Goal: Transaction & Acquisition: Purchase product/service

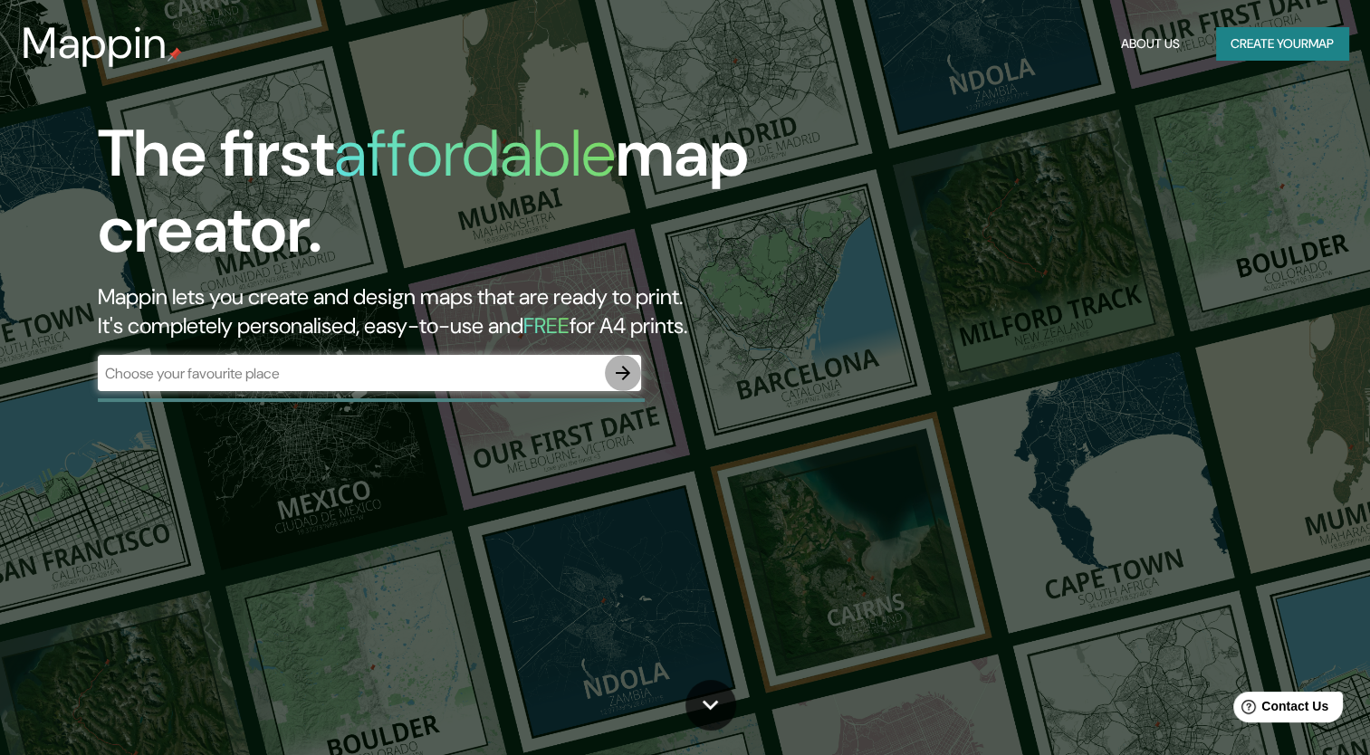
click at [629, 376] on icon "button" at bounding box center [623, 373] width 22 height 22
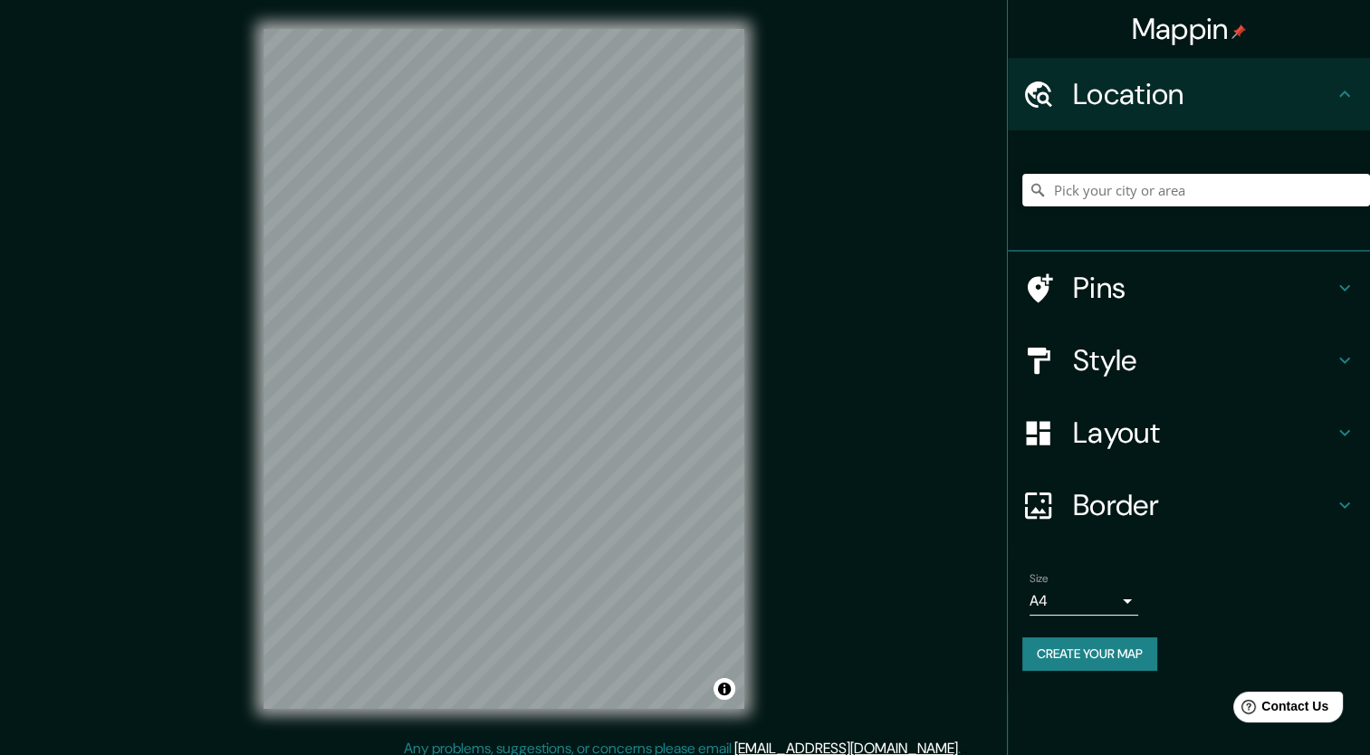
click at [1353, 292] on icon at bounding box center [1345, 288] width 22 height 22
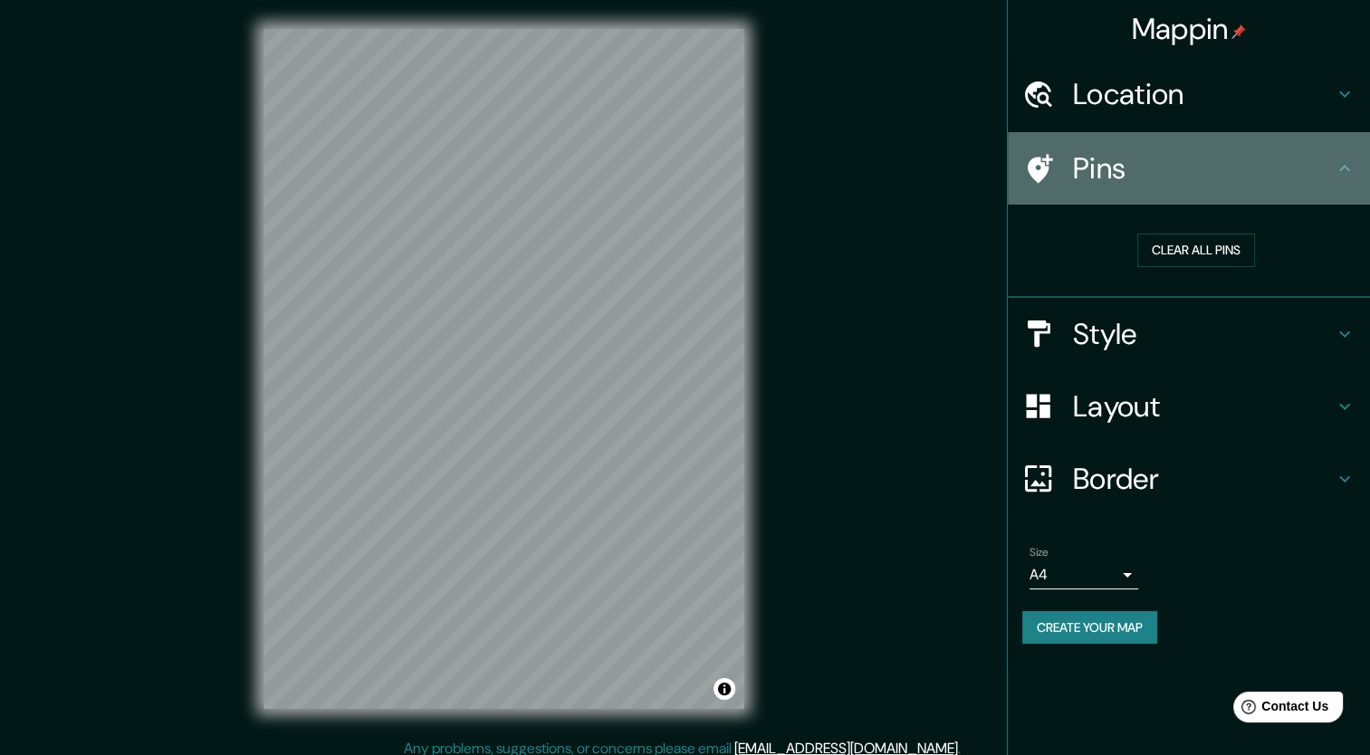
click at [1346, 161] on icon at bounding box center [1345, 169] width 22 height 22
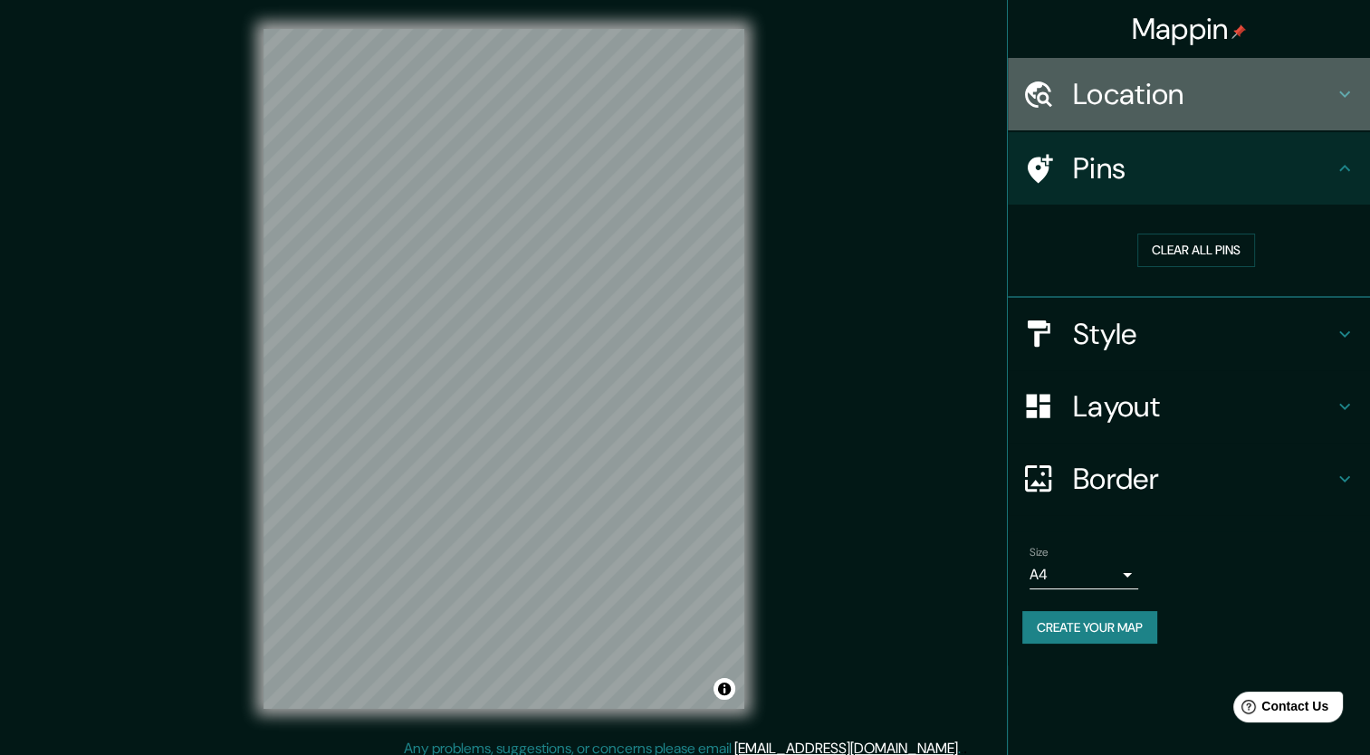
click at [1349, 92] on icon at bounding box center [1344, 94] width 11 height 6
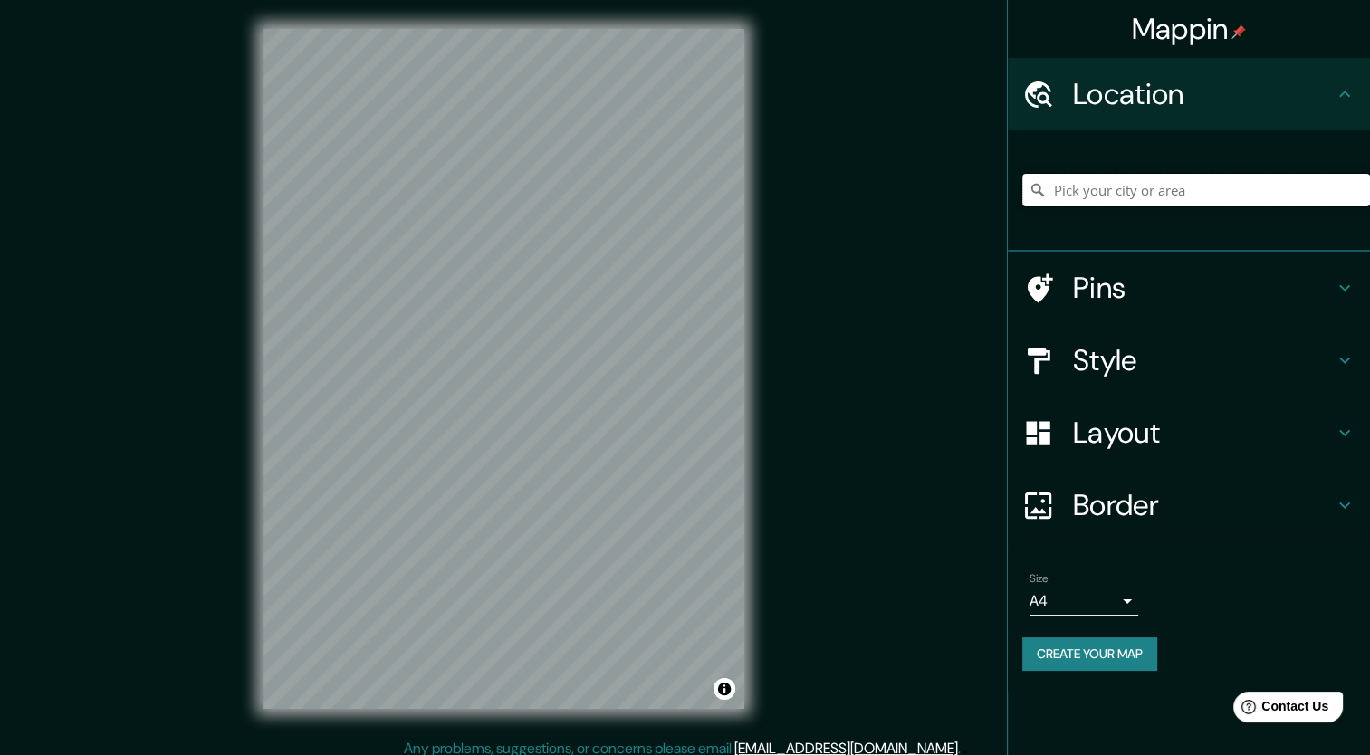
click at [1197, 183] on input "Pick your city or area" at bounding box center [1197, 190] width 348 height 33
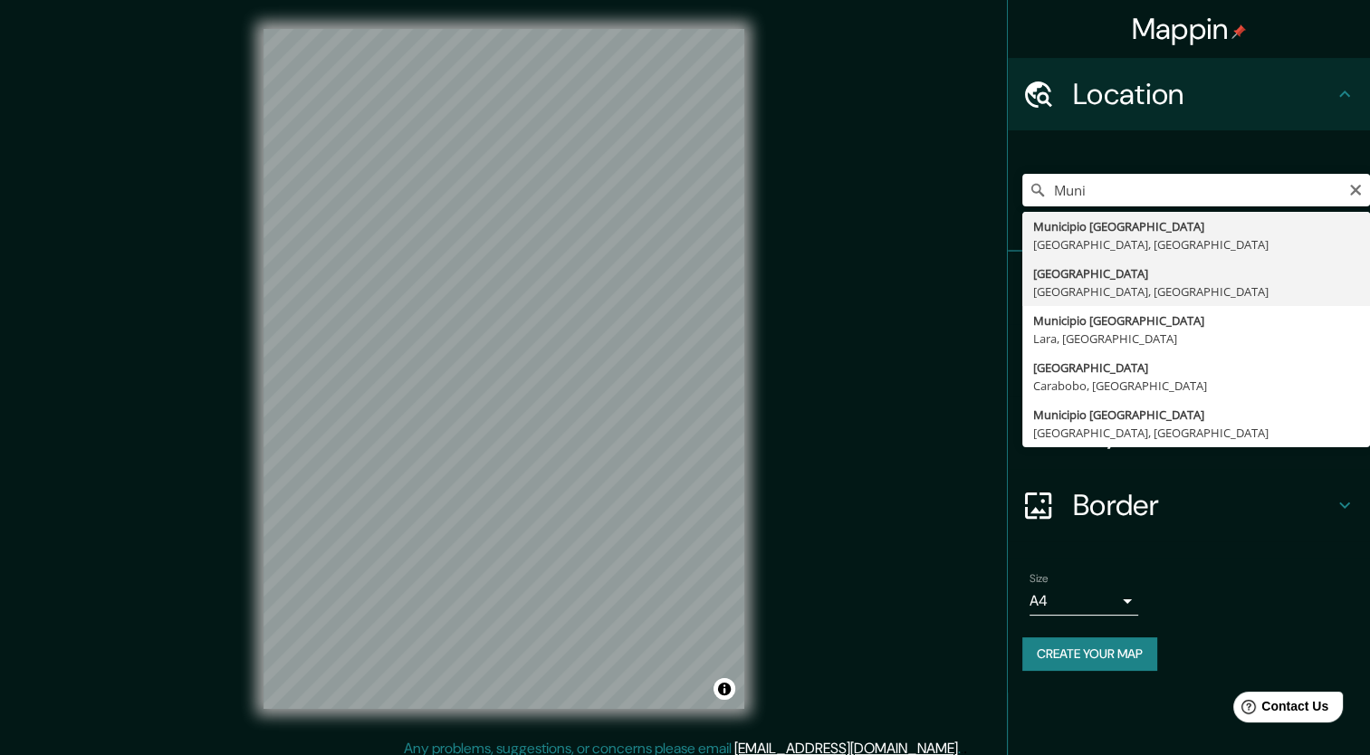
type input "[GEOGRAPHIC_DATA], [GEOGRAPHIC_DATA], [GEOGRAPHIC_DATA]"
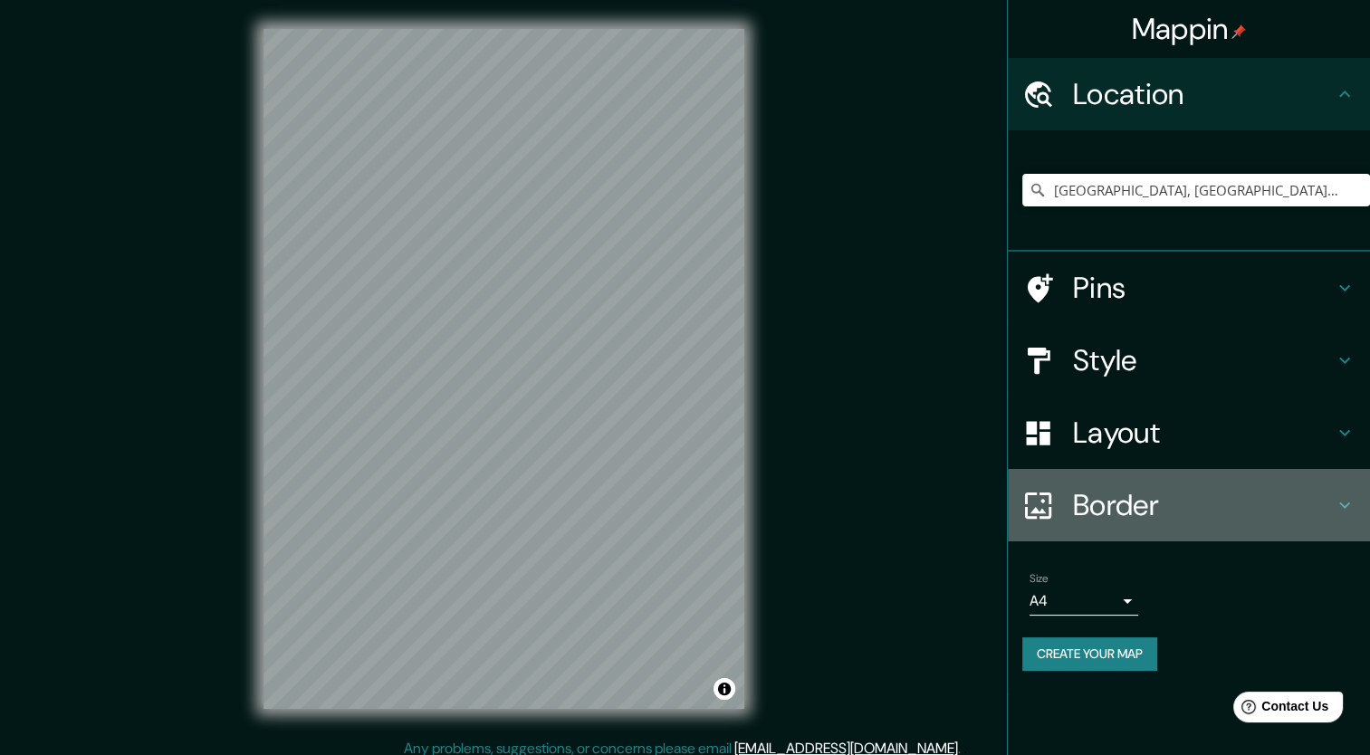
click at [1344, 498] on icon at bounding box center [1345, 505] width 22 height 22
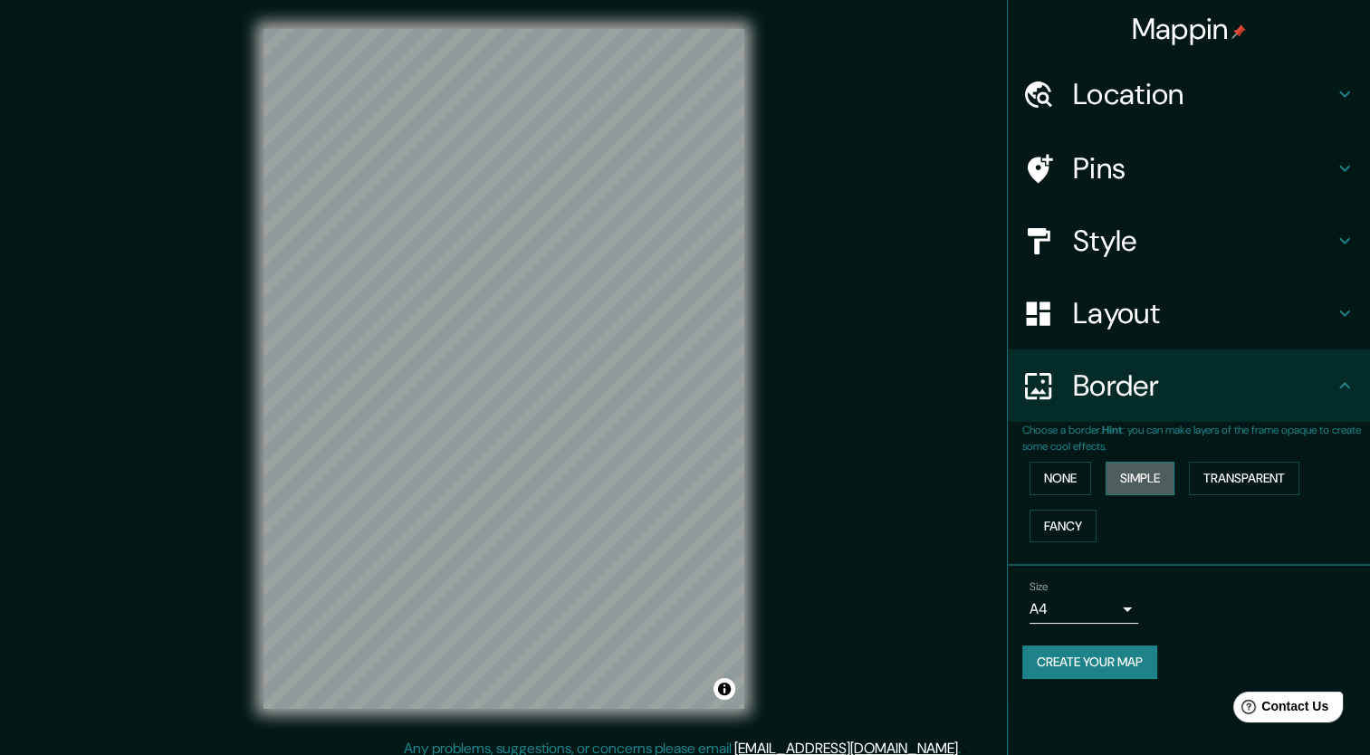
click at [1150, 475] on button "Simple" at bounding box center [1140, 479] width 69 height 34
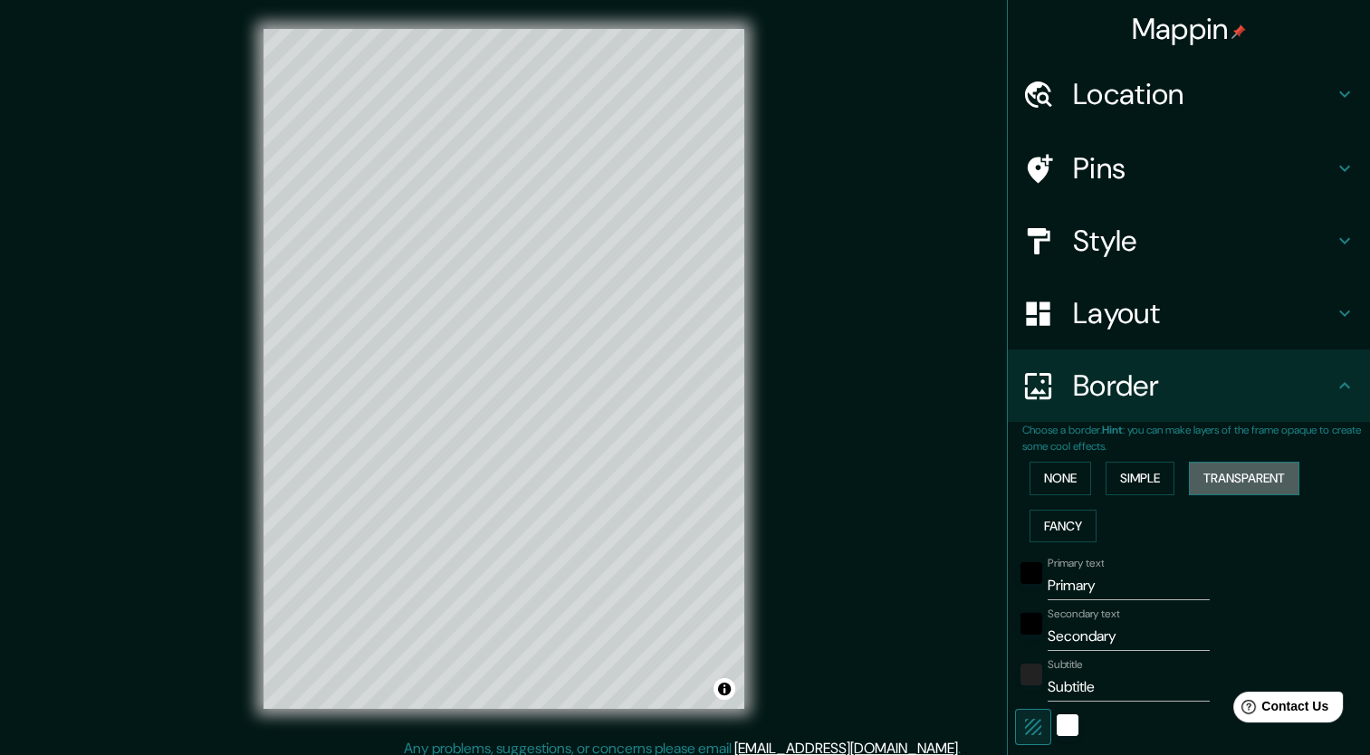
click at [1214, 476] on button "Transparent" at bounding box center [1244, 479] width 110 height 34
click at [1071, 518] on button "Fancy" at bounding box center [1063, 527] width 67 height 34
click at [1051, 478] on button "None" at bounding box center [1061, 479] width 62 height 34
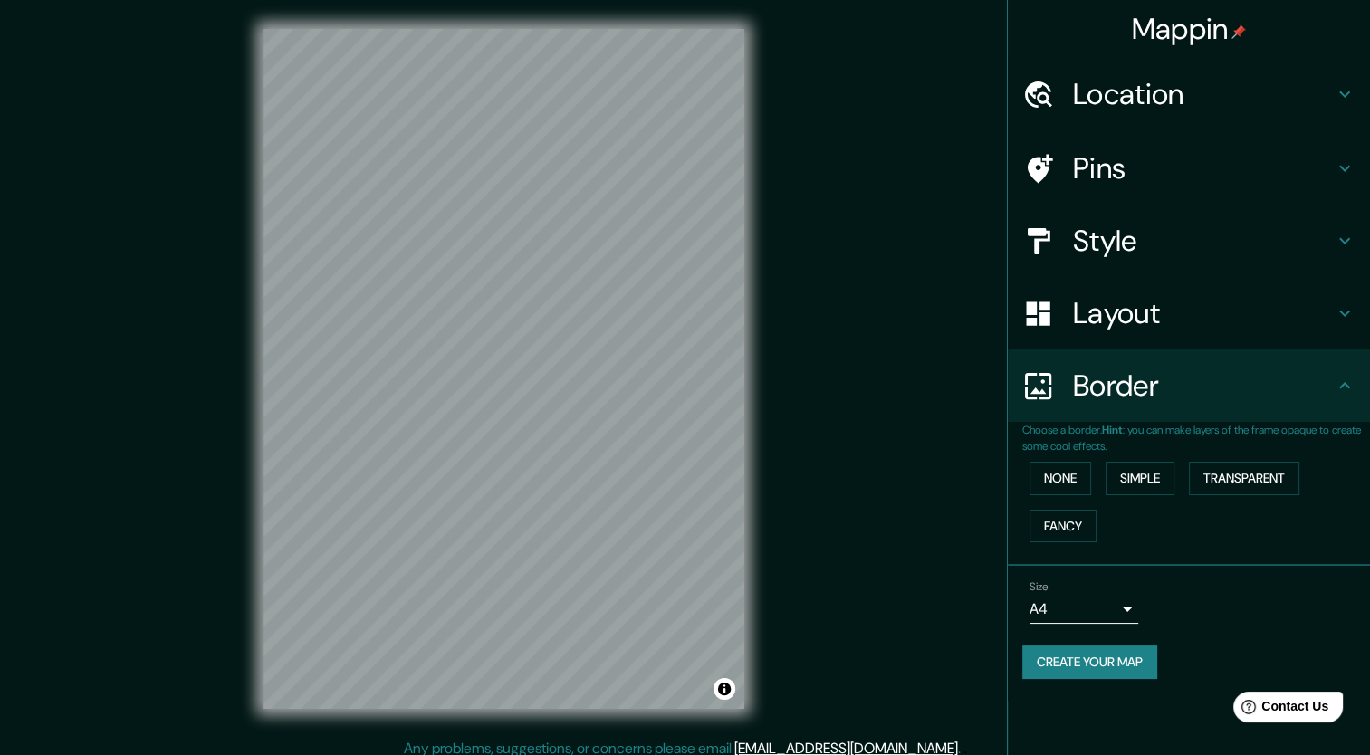
click at [1167, 323] on h4 "Layout" at bounding box center [1203, 313] width 261 height 36
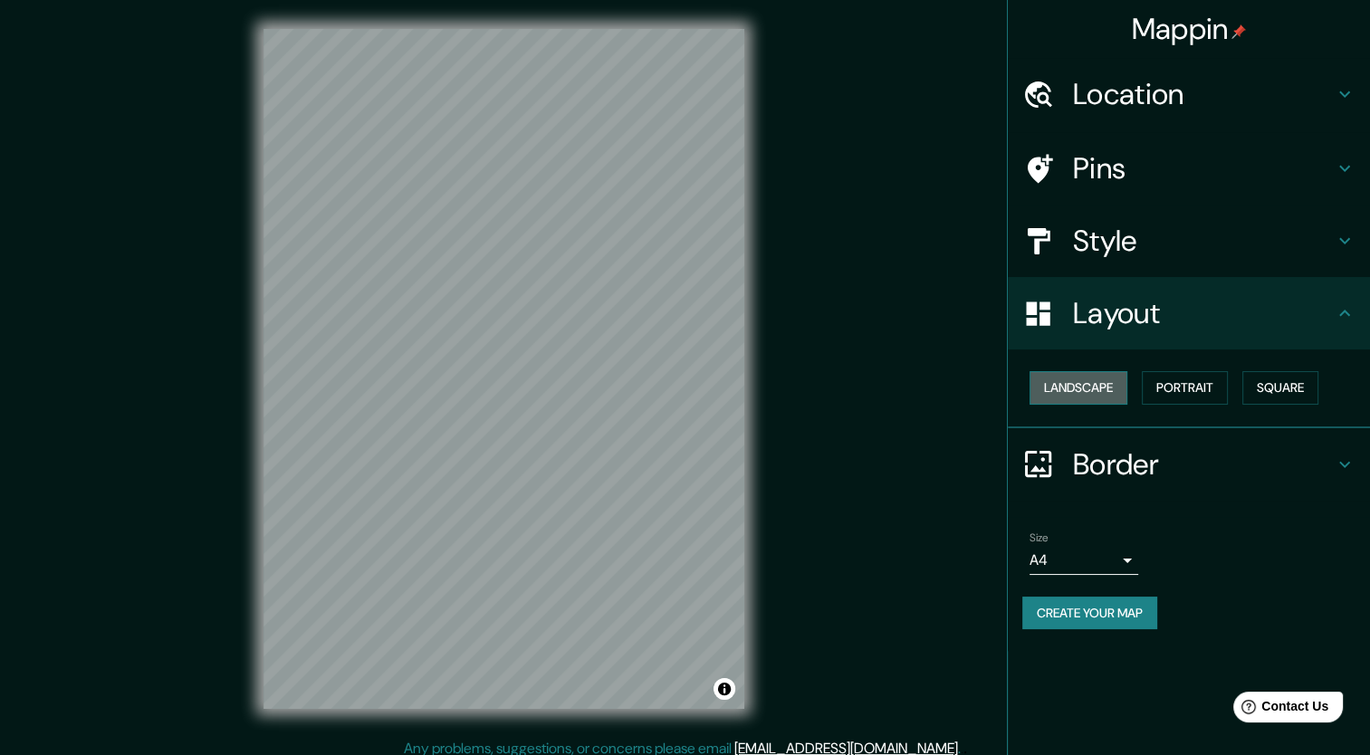
click at [1103, 378] on button "Landscape" at bounding box center [1079, 388] width 98 height 34
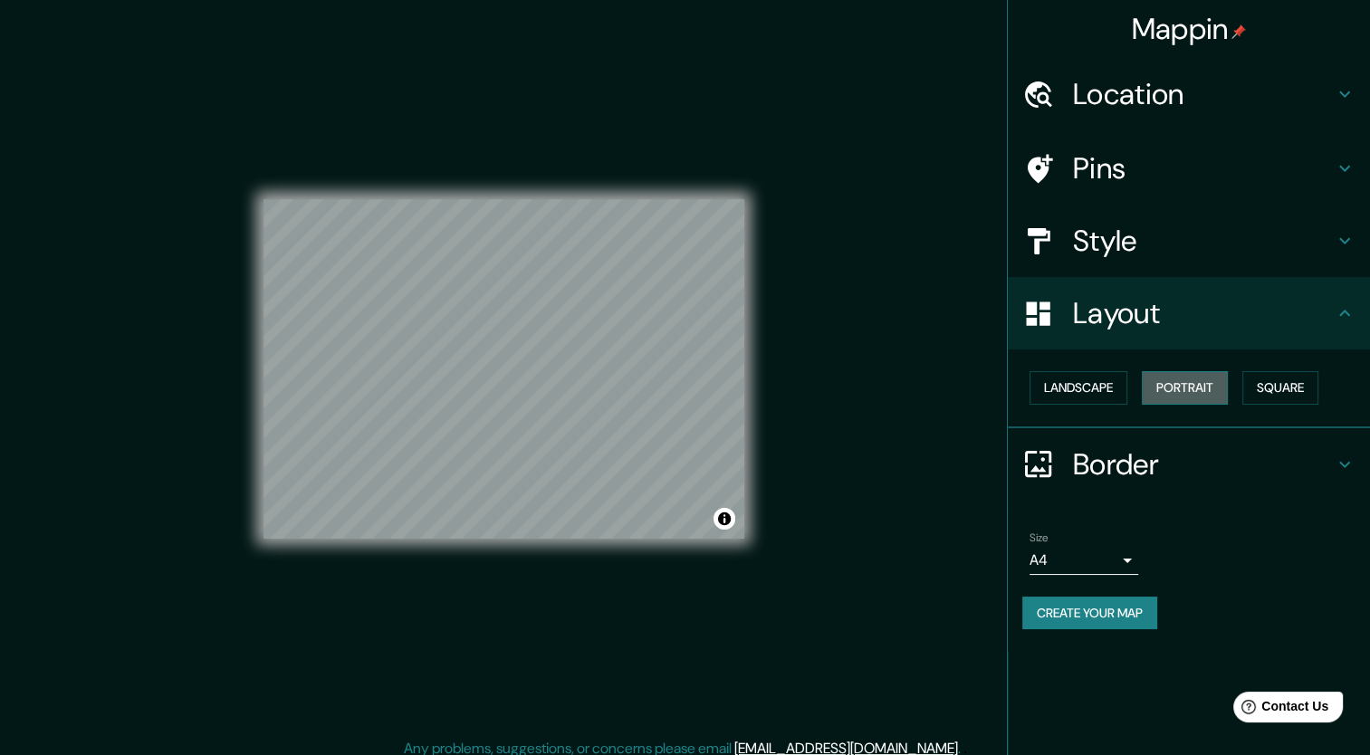
click at [1175, 389] on button "Portrait" at bounding box center [1185, 388] width 86 height 34
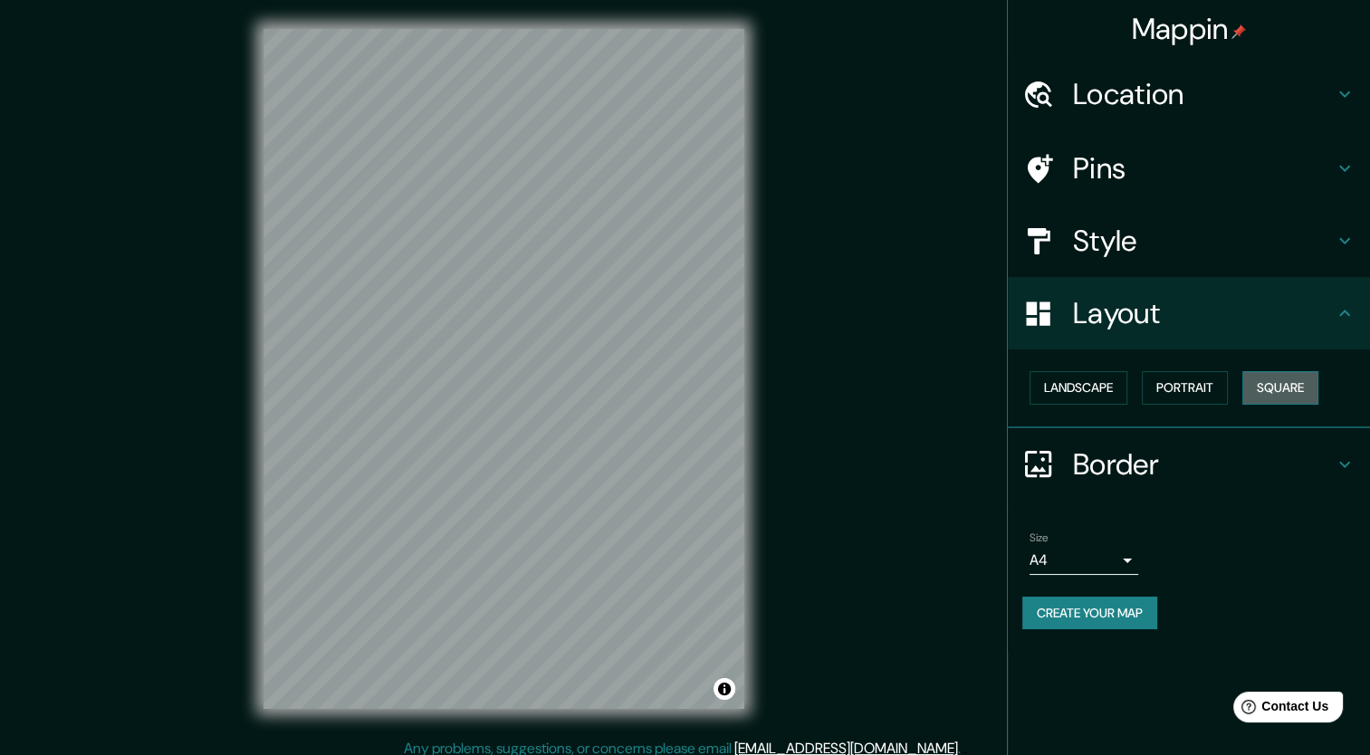
click at [1278, 387] on button "Square" at bounding box center [1281, 388] width 76 height 34
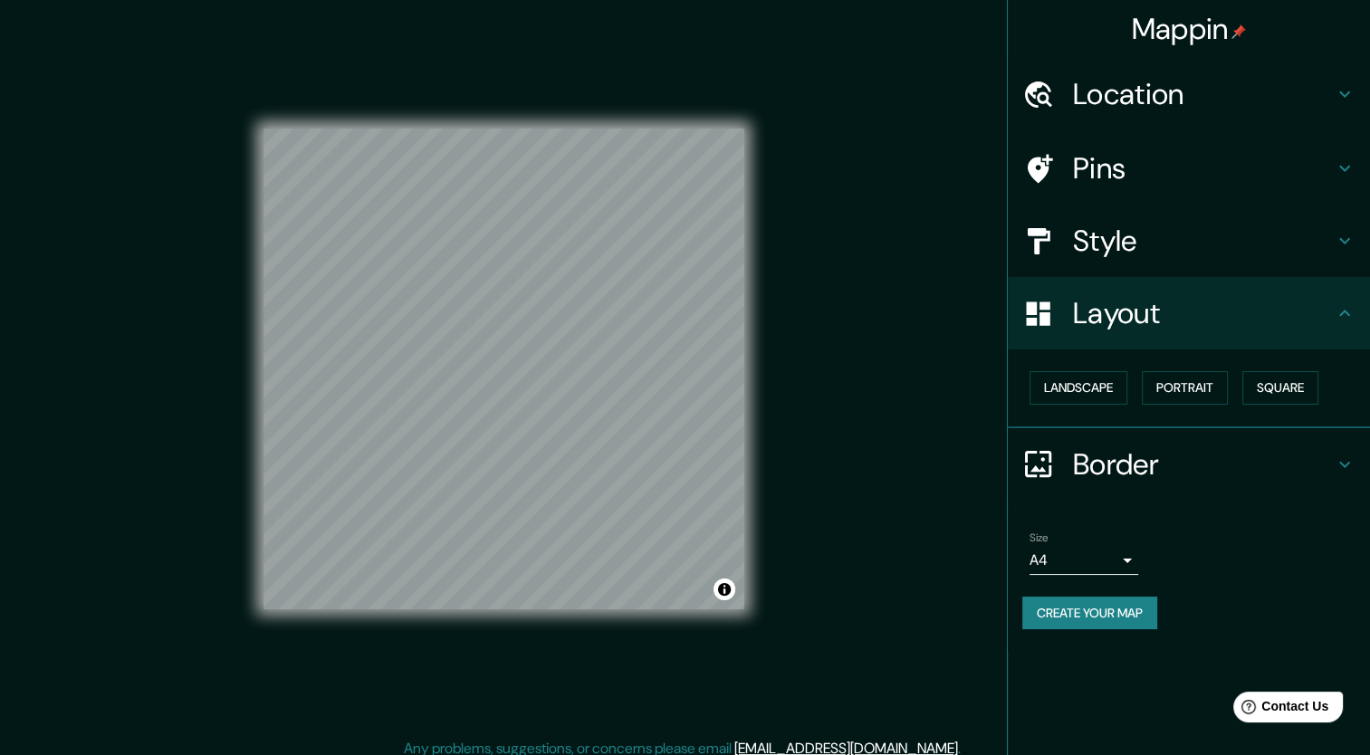
click at [1122, 245] on h4 "Style" at bounding box center [1203, 241] width 261 height 36
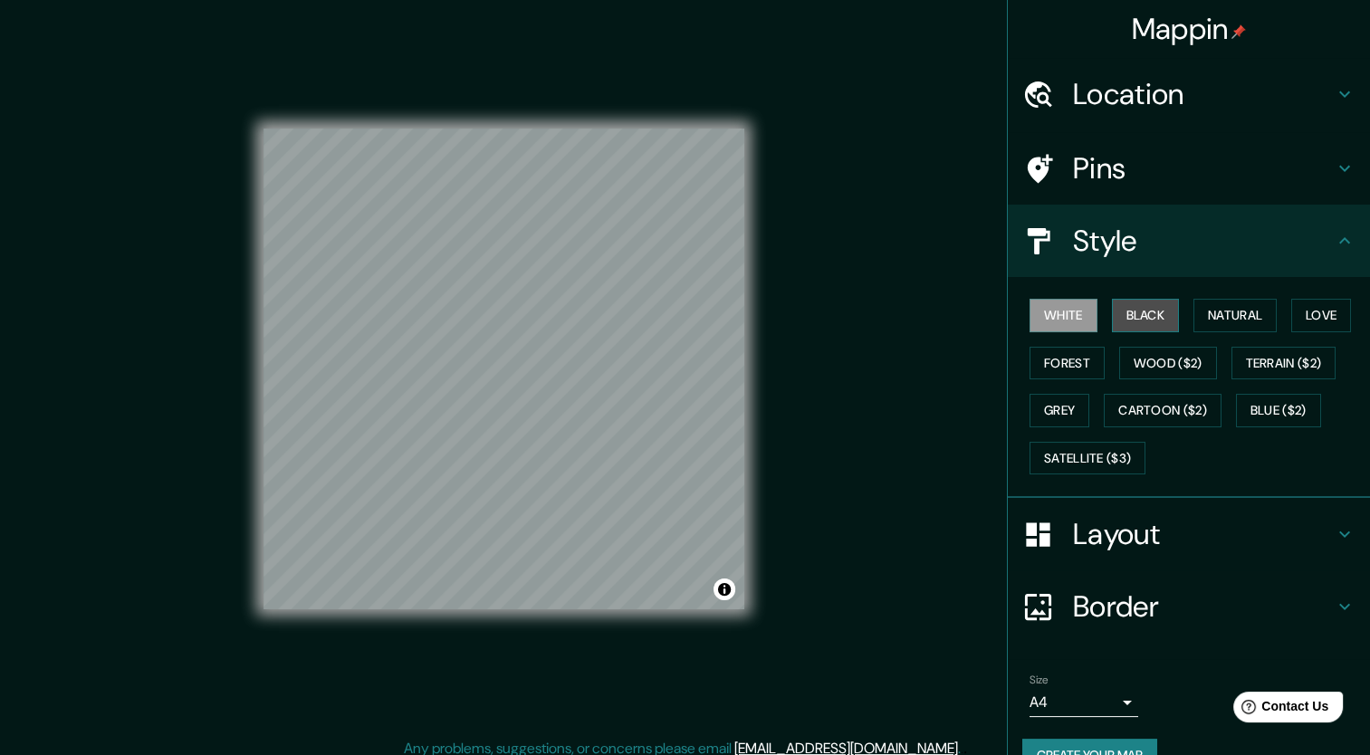
click at [1135, 318] on button "Black" at bounding box center [1146, 316] width 68 height 34
click at [1192, 360] on button "Wood ($2)" at bounding box center [1168, 364] width 98 height 34
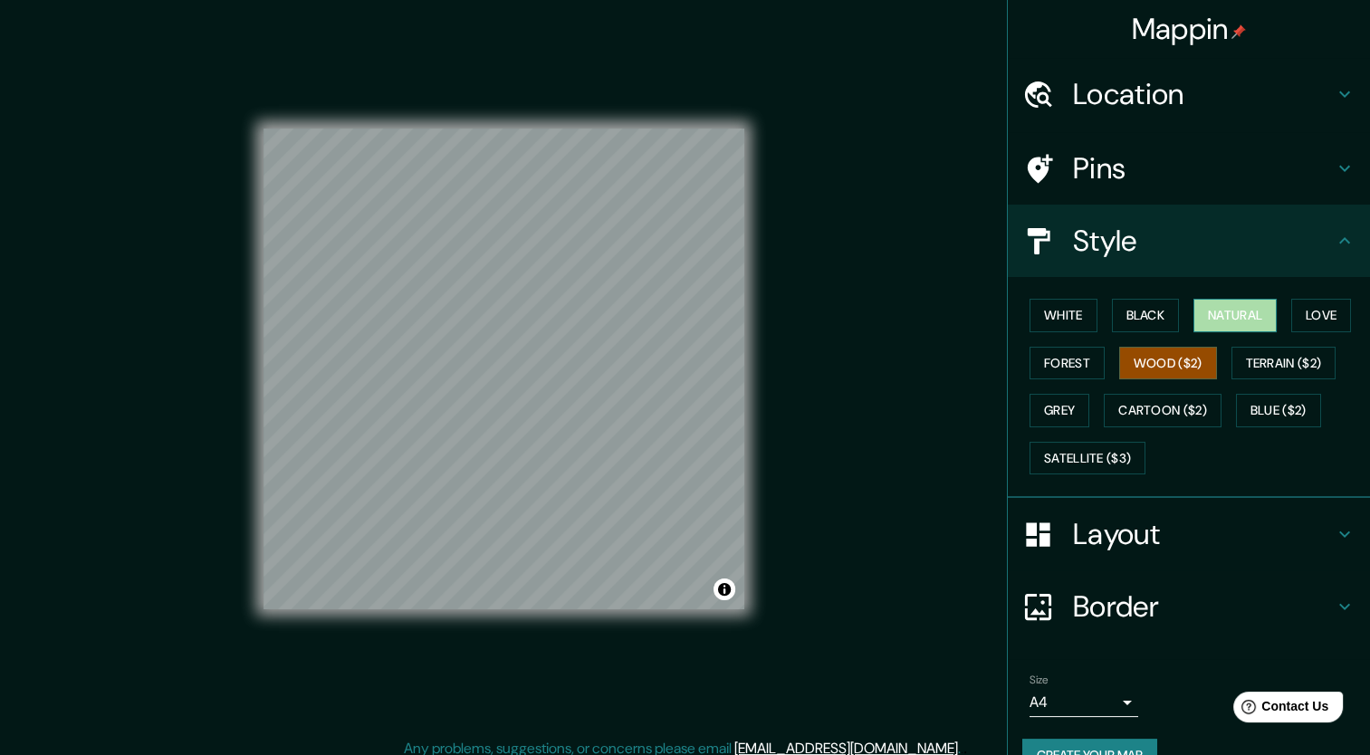
click at [1232, 324] on button "Natural" at bounding box center [1235, 316] width 83 height 34
click at [1300, 324] on button "Love" at bounding box center [1321, 316] width 60 height 34
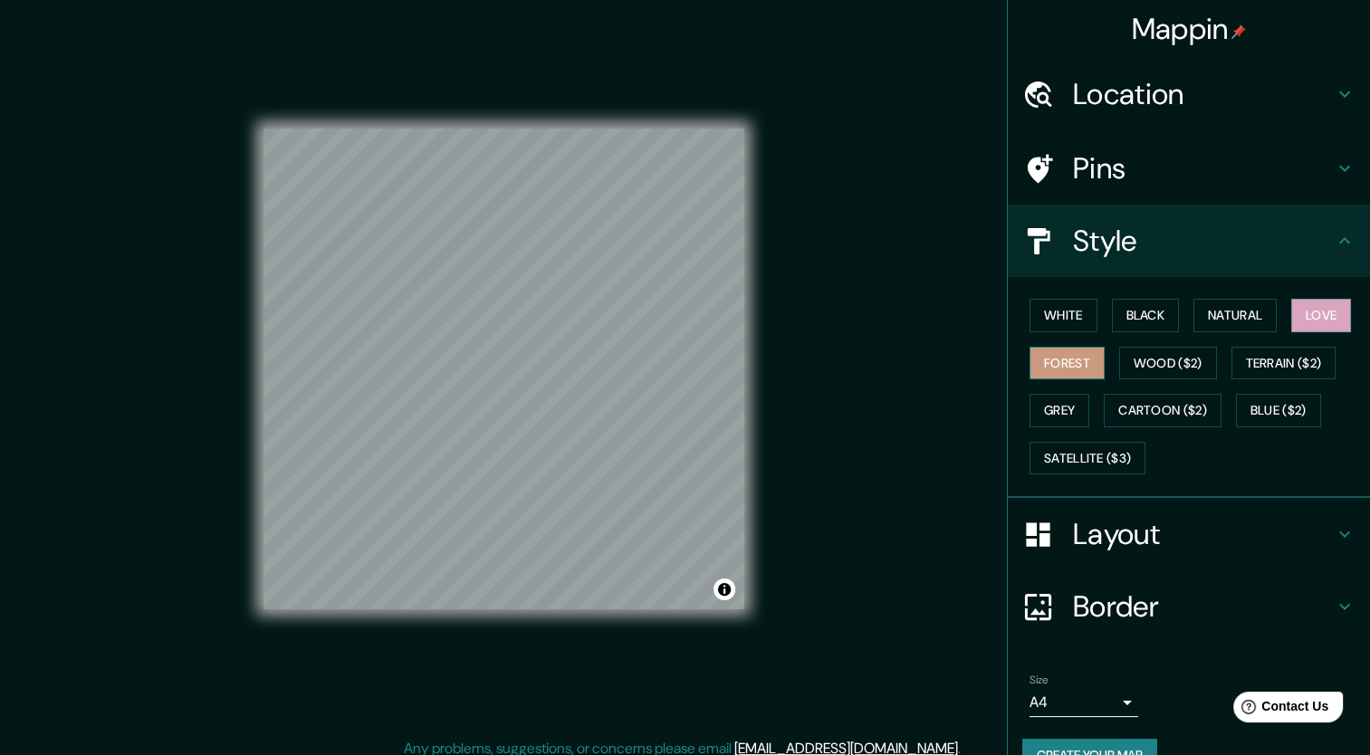
click at [1060, 370] on button "Forest" at bounding box center [1067, 364] width 75 height 34
click at [1058, 402] on button "Grey" at bounding box center [1060, 411] width 60 height 34
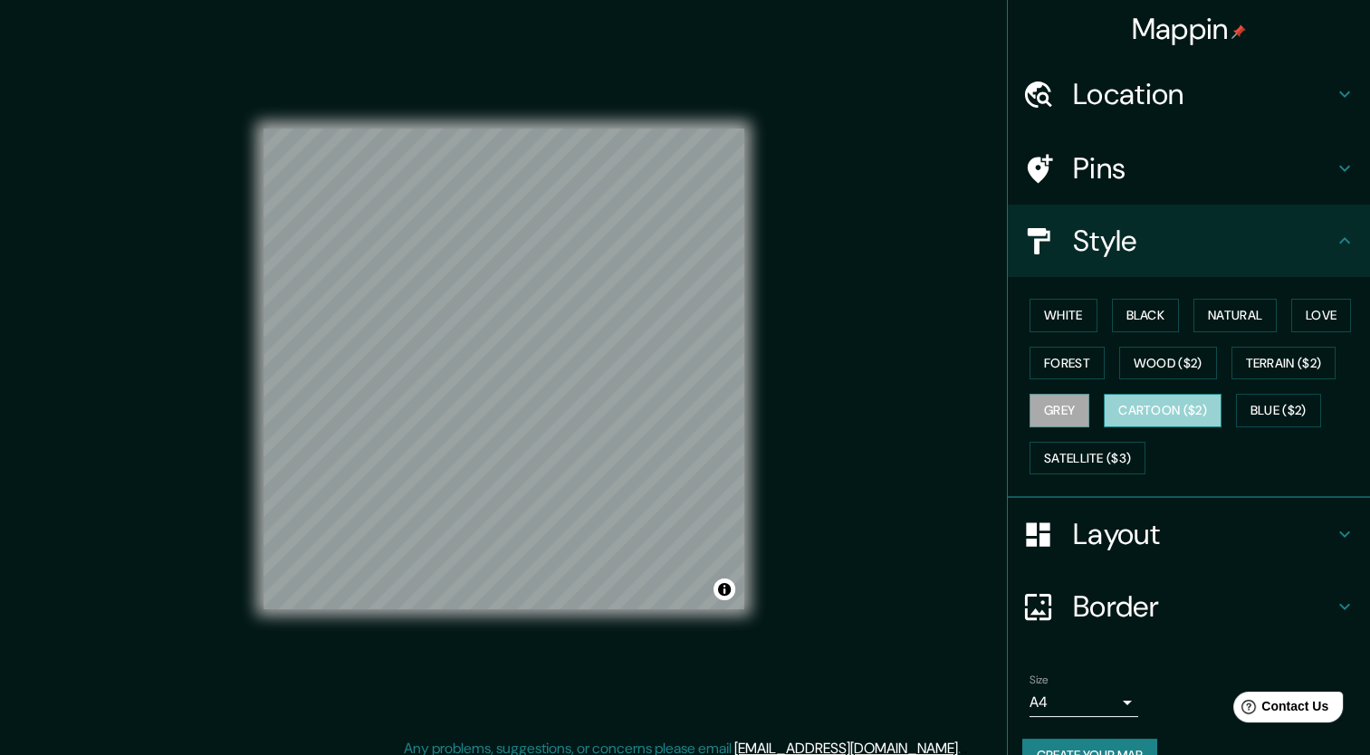
click at [1136, 396] on button "Cartoon ($2)" at bounding box center [1163, 411] width 118 height 34
click at [724, 589] on button "Toggle attribution" at bounding box center [725, 590] width 22 height 22
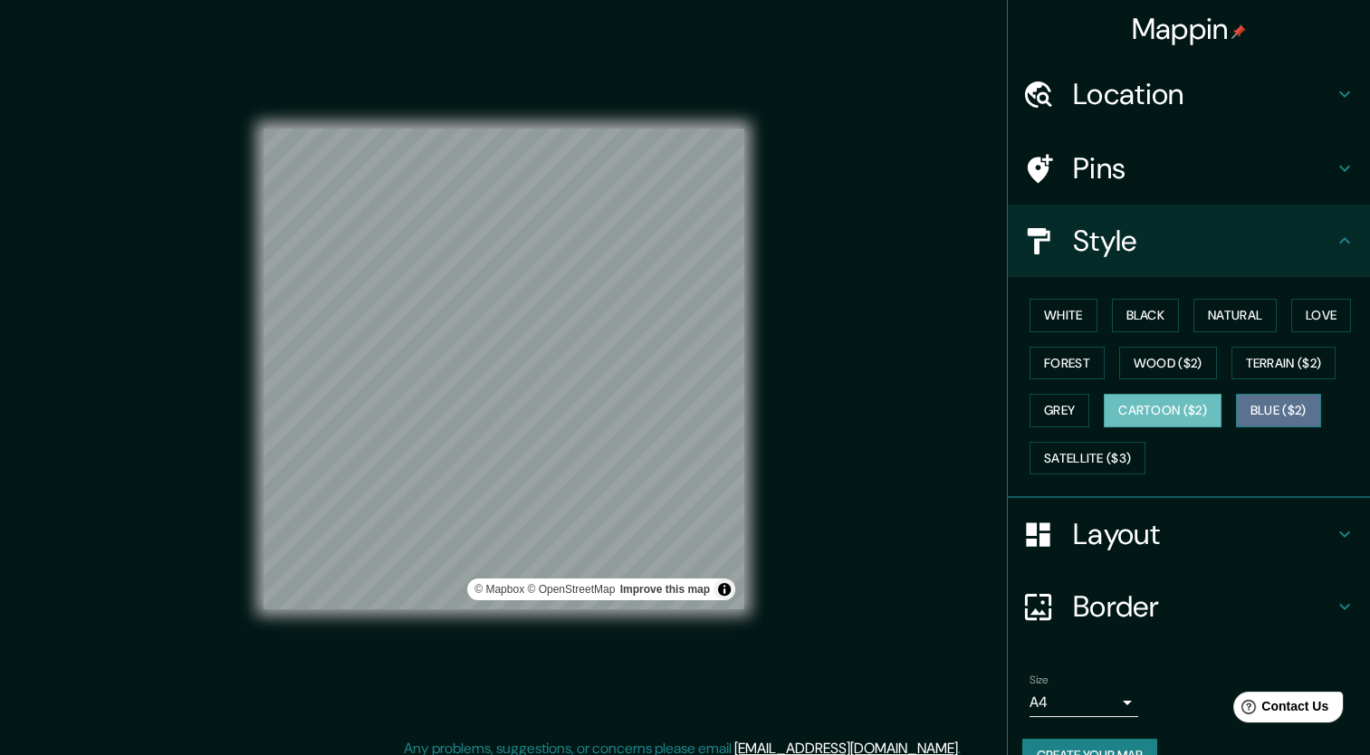
click at [1263, 404] on button "Blue ($2)" at bounding box center [1278, 411] width 85 height 34
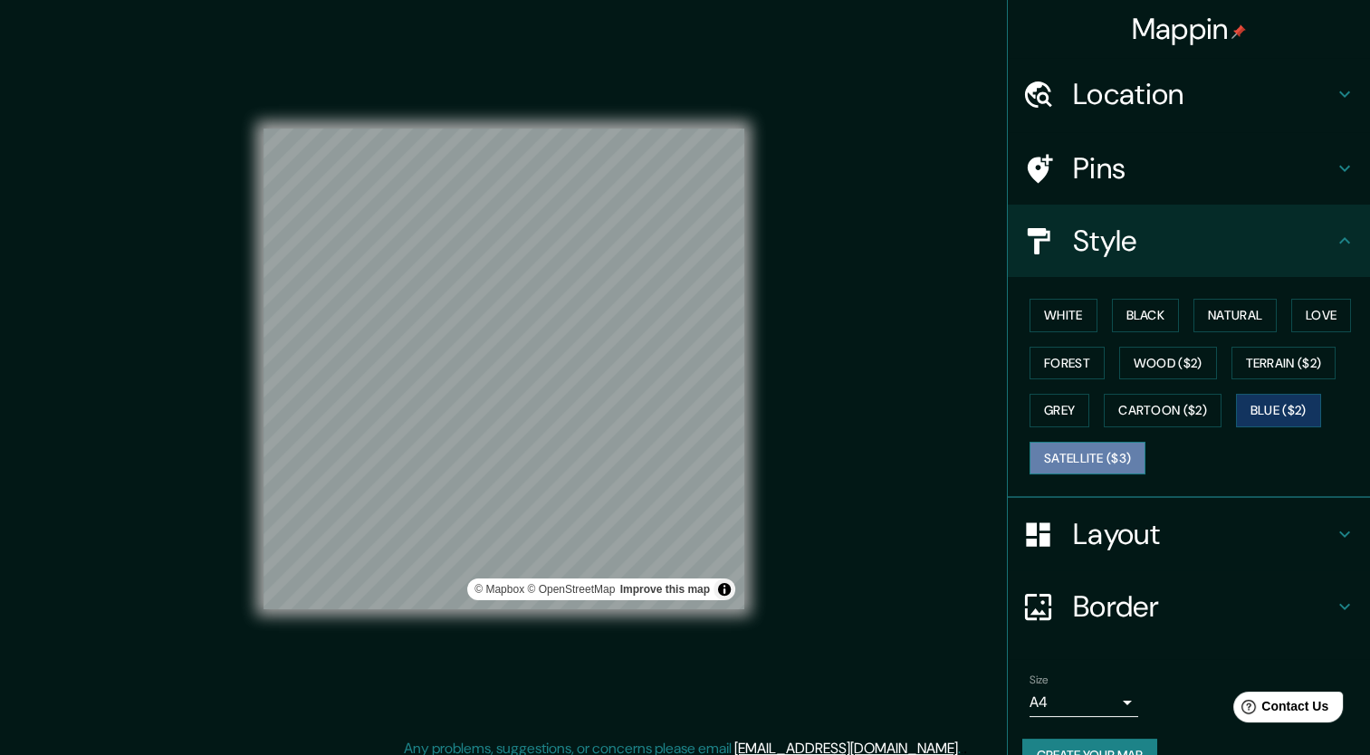
click at [1099, 447] on button "Satellite ($3)" at bounding box center [1088, 459] width 116 height 34
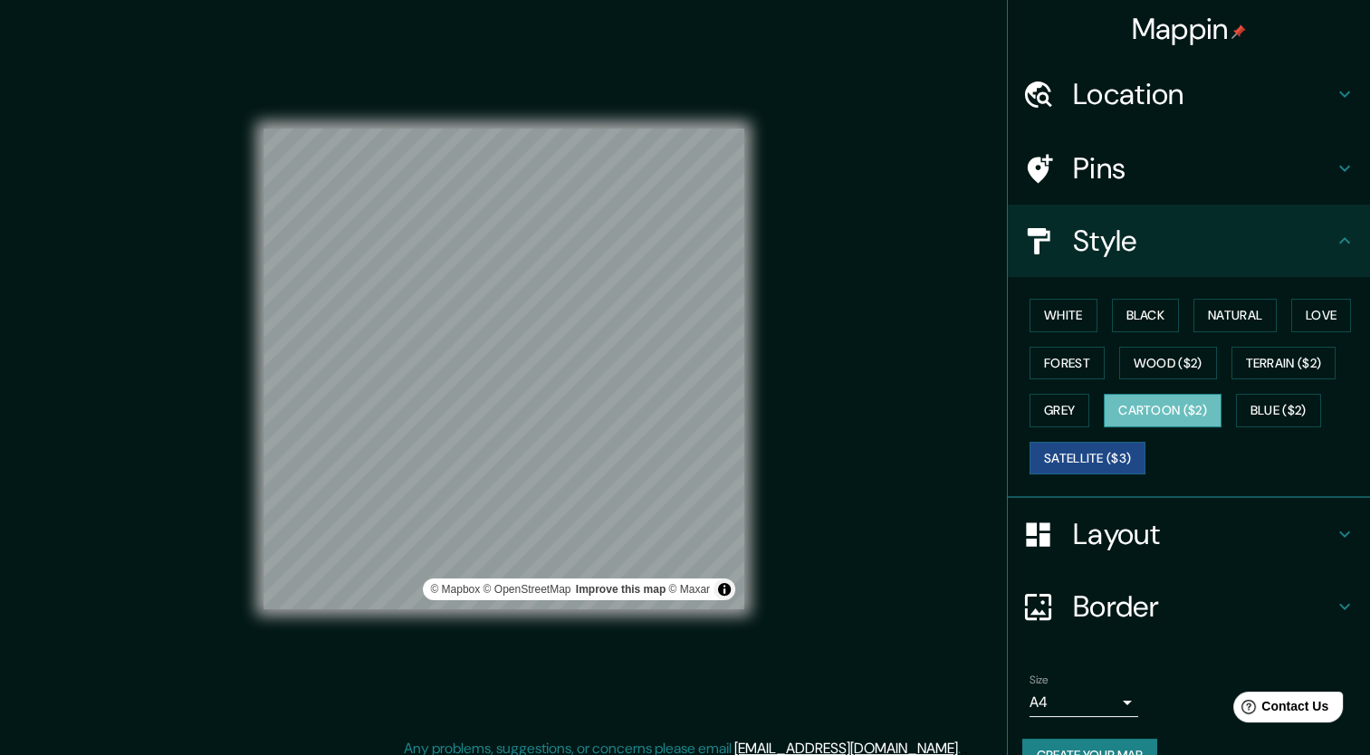
click at [1163, 413] on button "Cartoon ($2)" at bounding box center [1163, 411] width 118 height 34
click at [1261, 374] on button "Terrain ($2)" at bounding box center [1284, 364] width 105 height 34
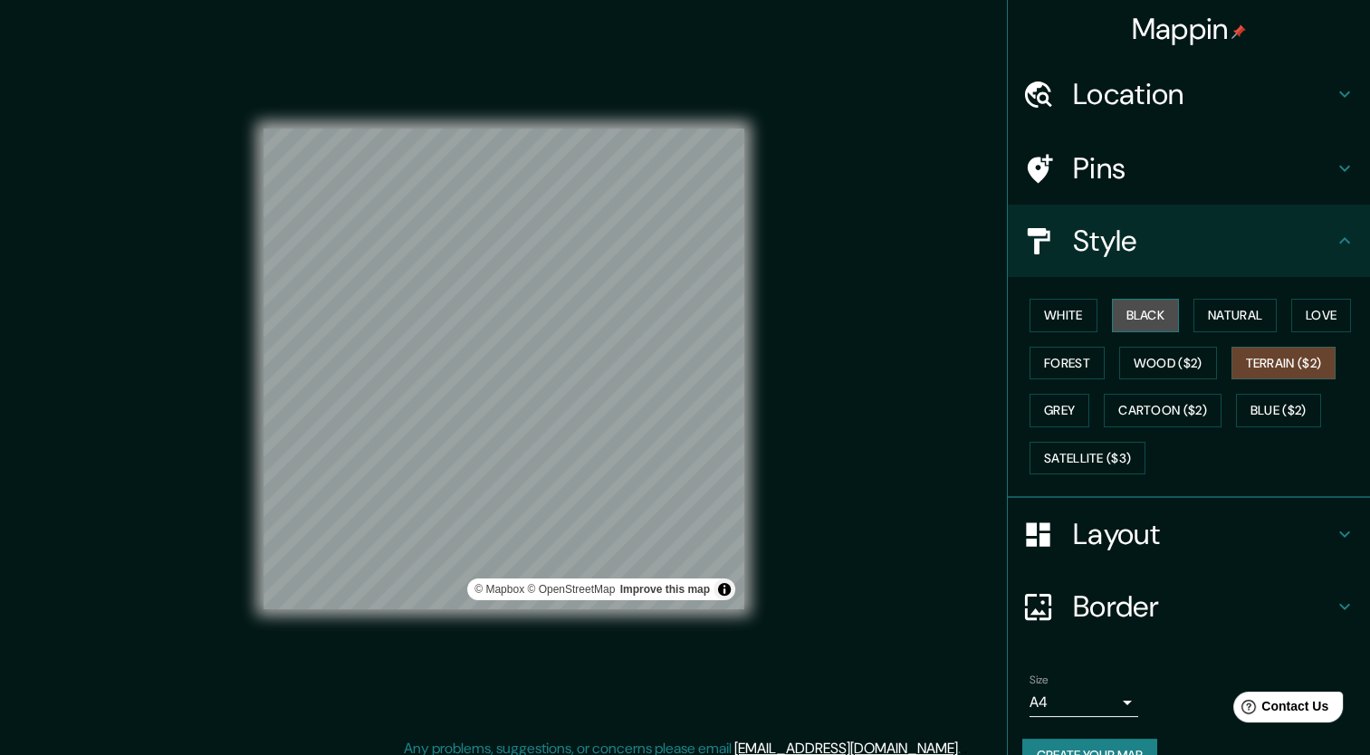
click at [1139, 312] on button "Black" at bounding box center [1146, 316] width 68 height 34
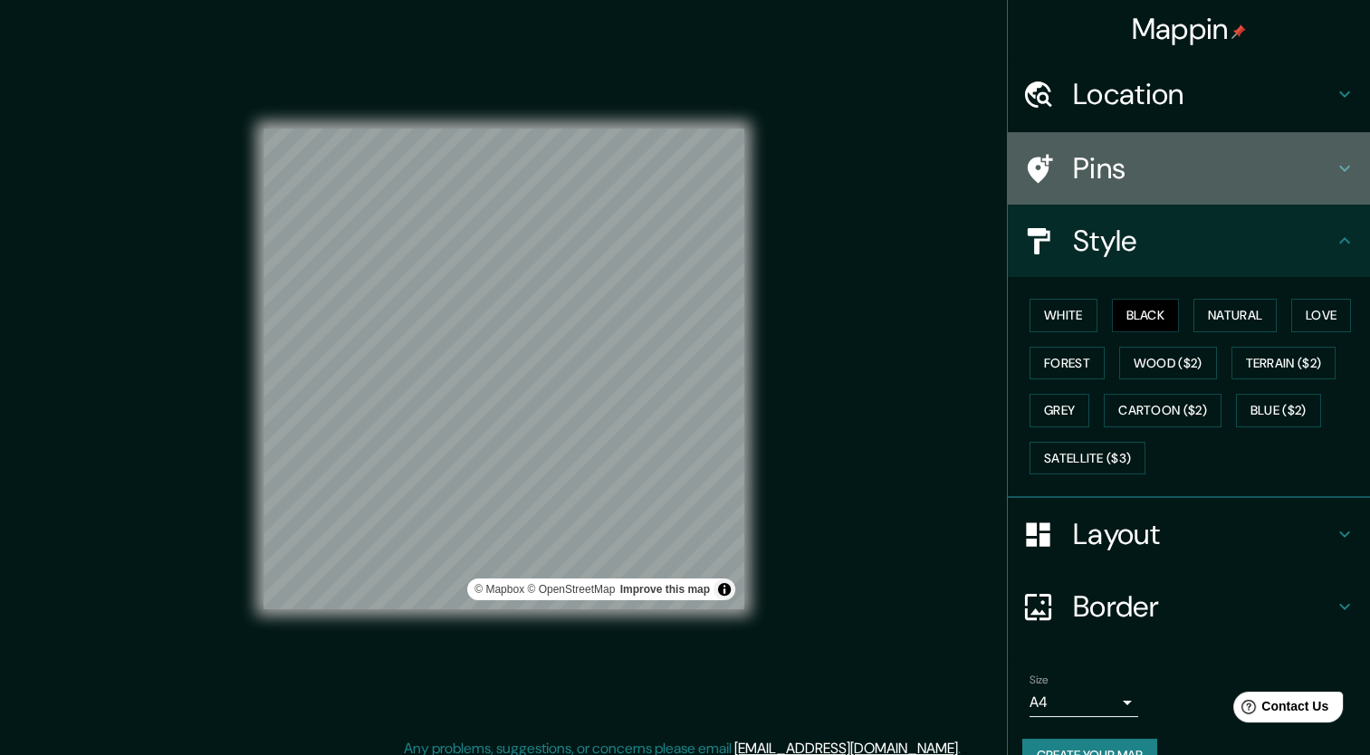
click at [1257, 151] on h4 "Pins" at bounding box center [1203, 168] width 261 height 36
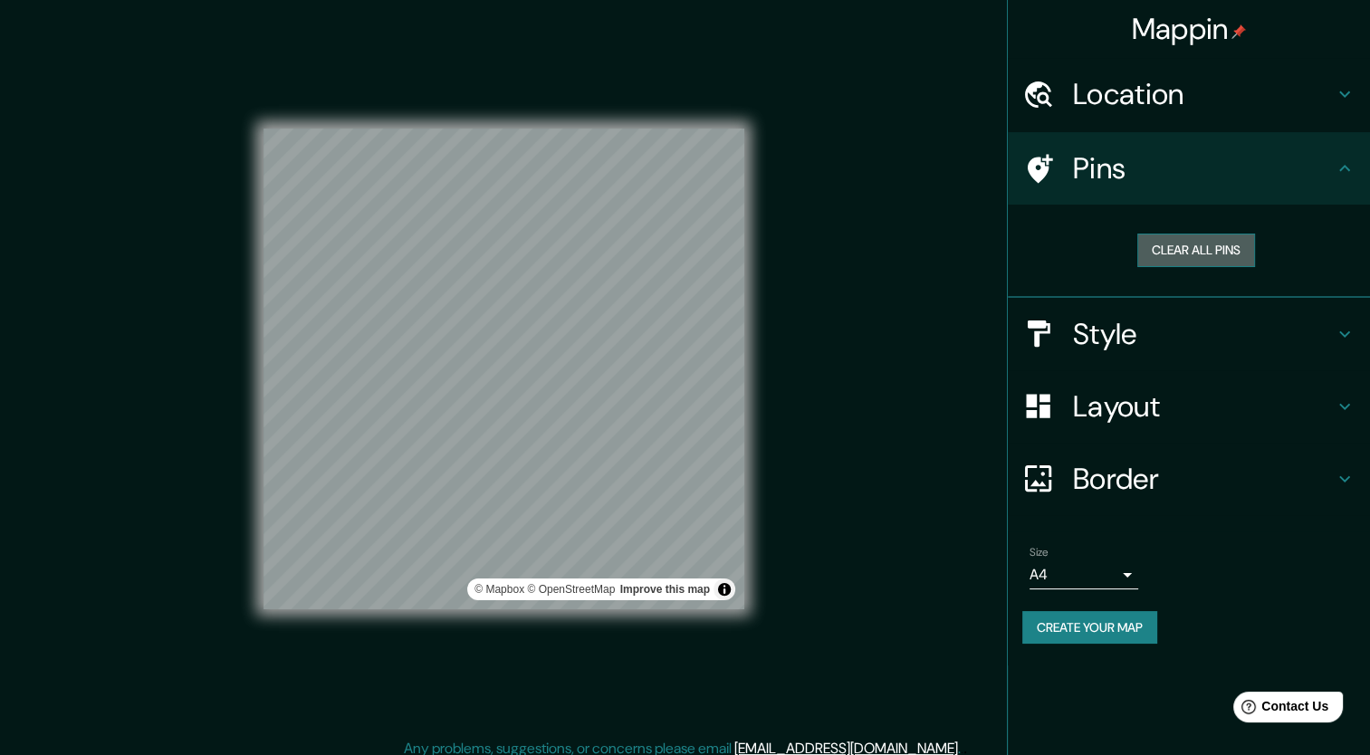
click at [1145, 252] on button "Clear all pins" at bounding box center [1197, 251] width 118 height 34
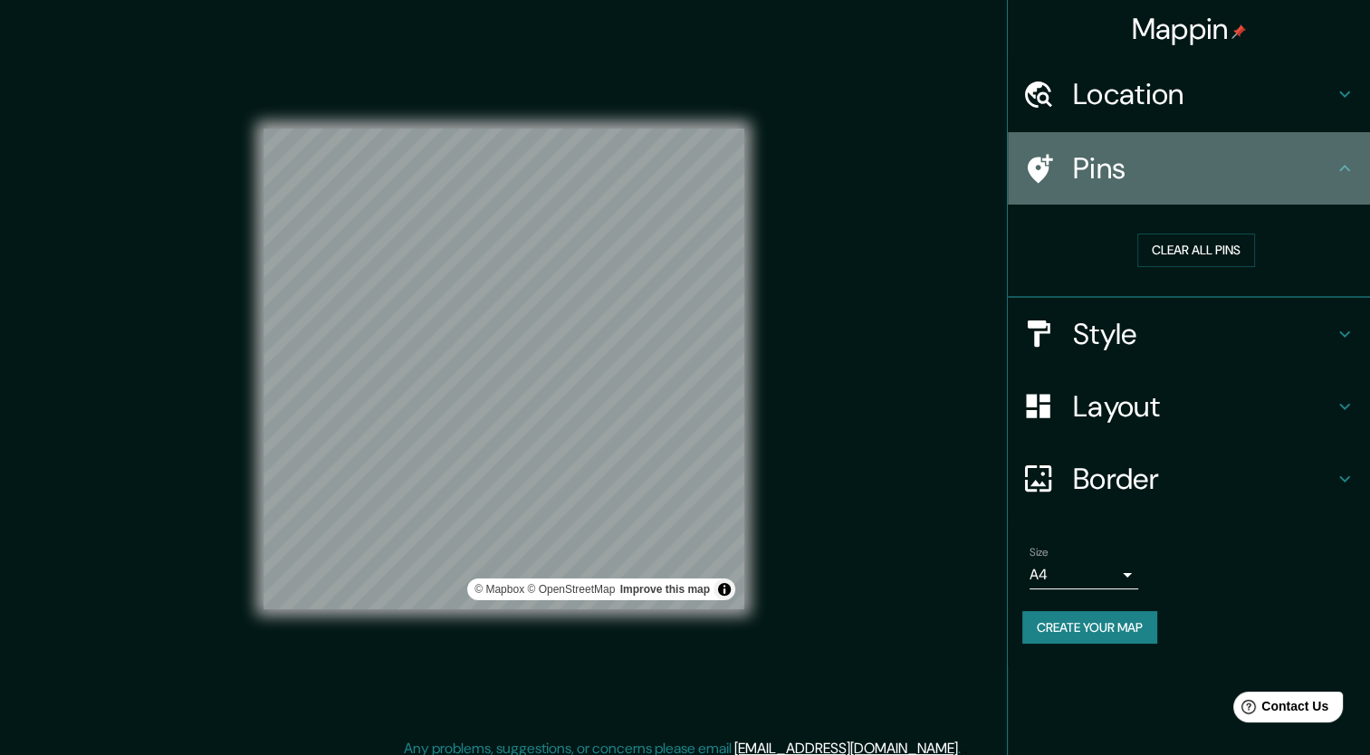
click at [1025, 161] on icon at bounding box center [1039, 169] width 32 height 32
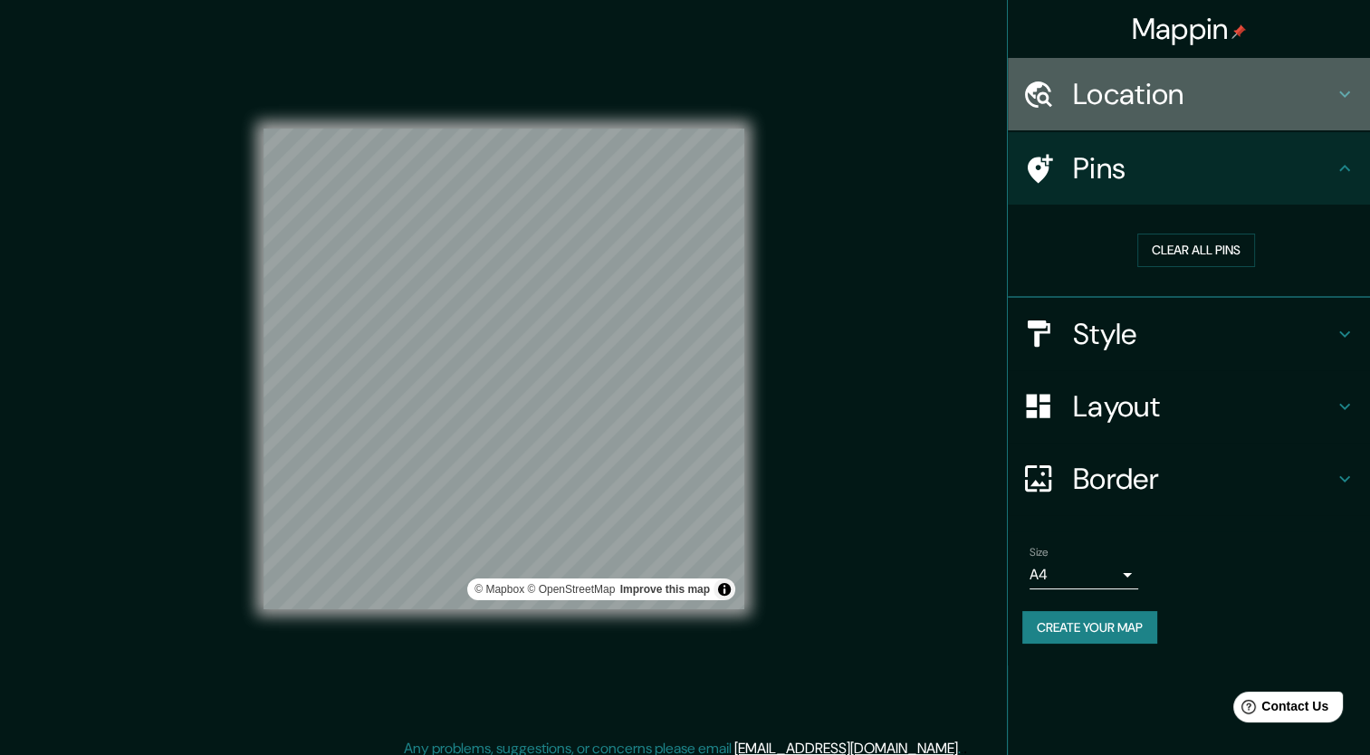
click at [1160, 110] on h4 "Location" at bounding box center [1203, 94] width 261 height 36
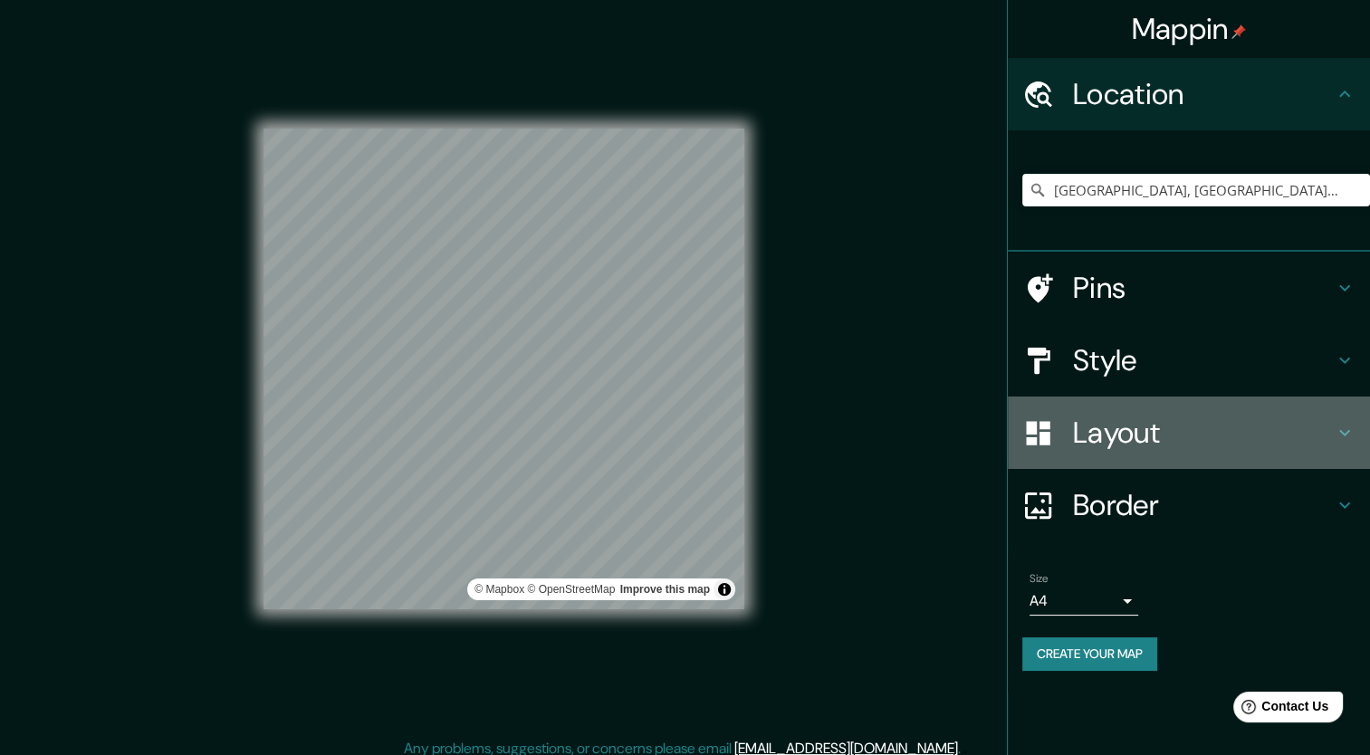
click at [1179, 421] on h4 "Layout" at bounding box center [1203, 433] width 261 height 36
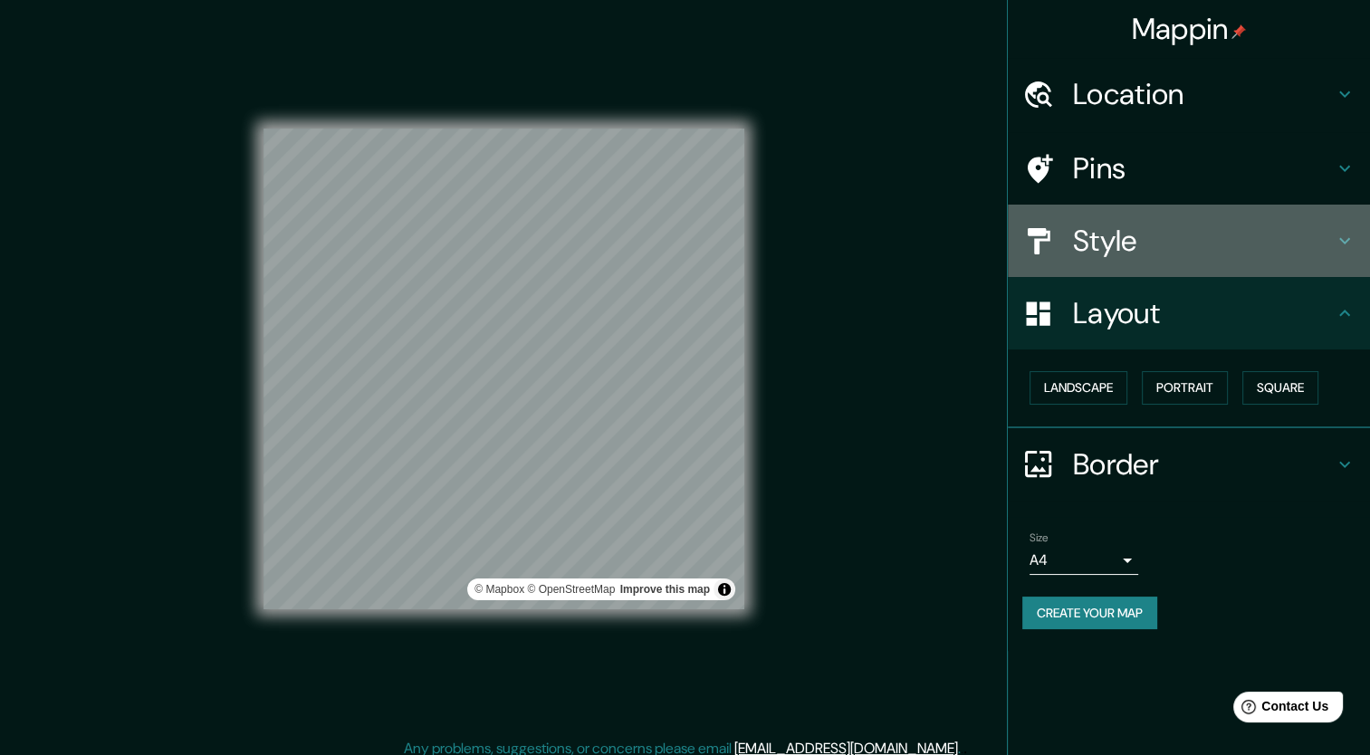
click at [1238, 248] on h4 "Style" at bounding box center [1203, 241] width 261 height 36
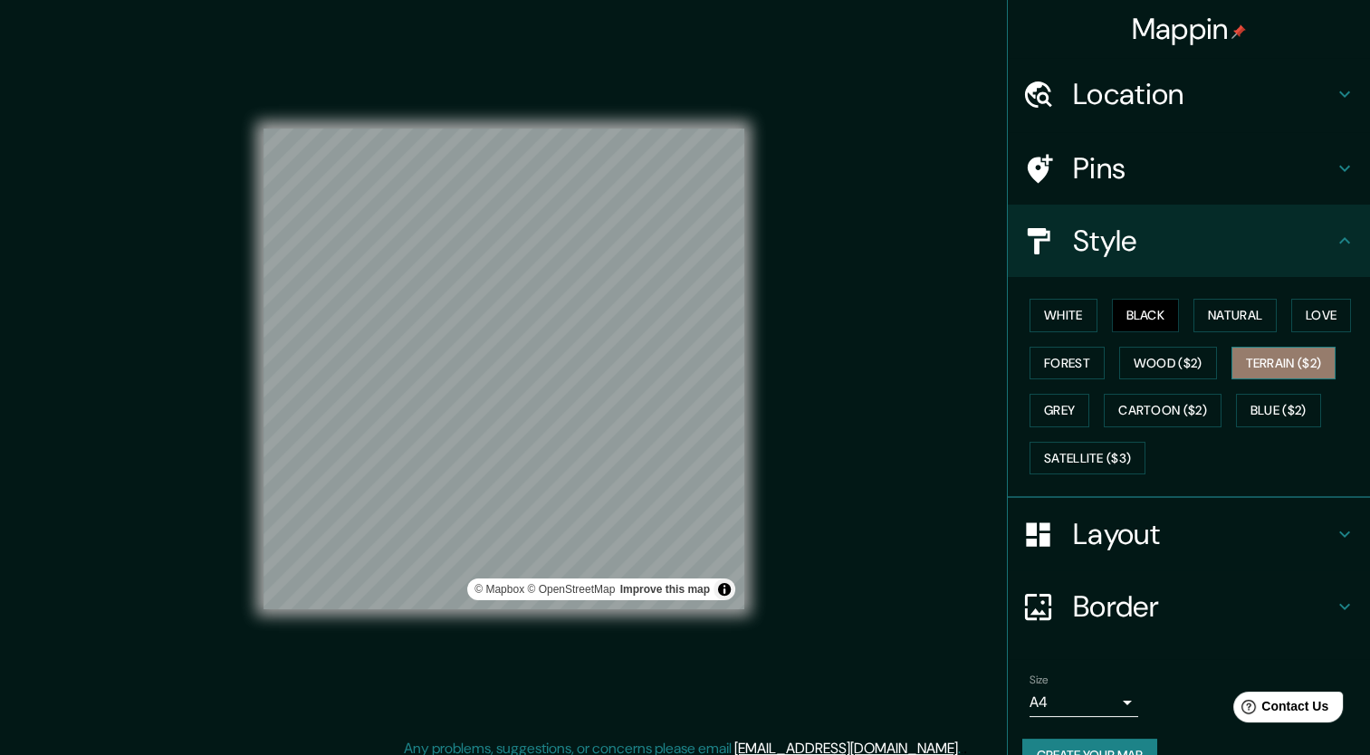
click at [1266, 350] on button "Terrain ($2)" at bounding box center [1284, 364] width 105 height 34
click at [1076, 359] on button "Forest" at bounding box center [1067, 364] width 75 height 34
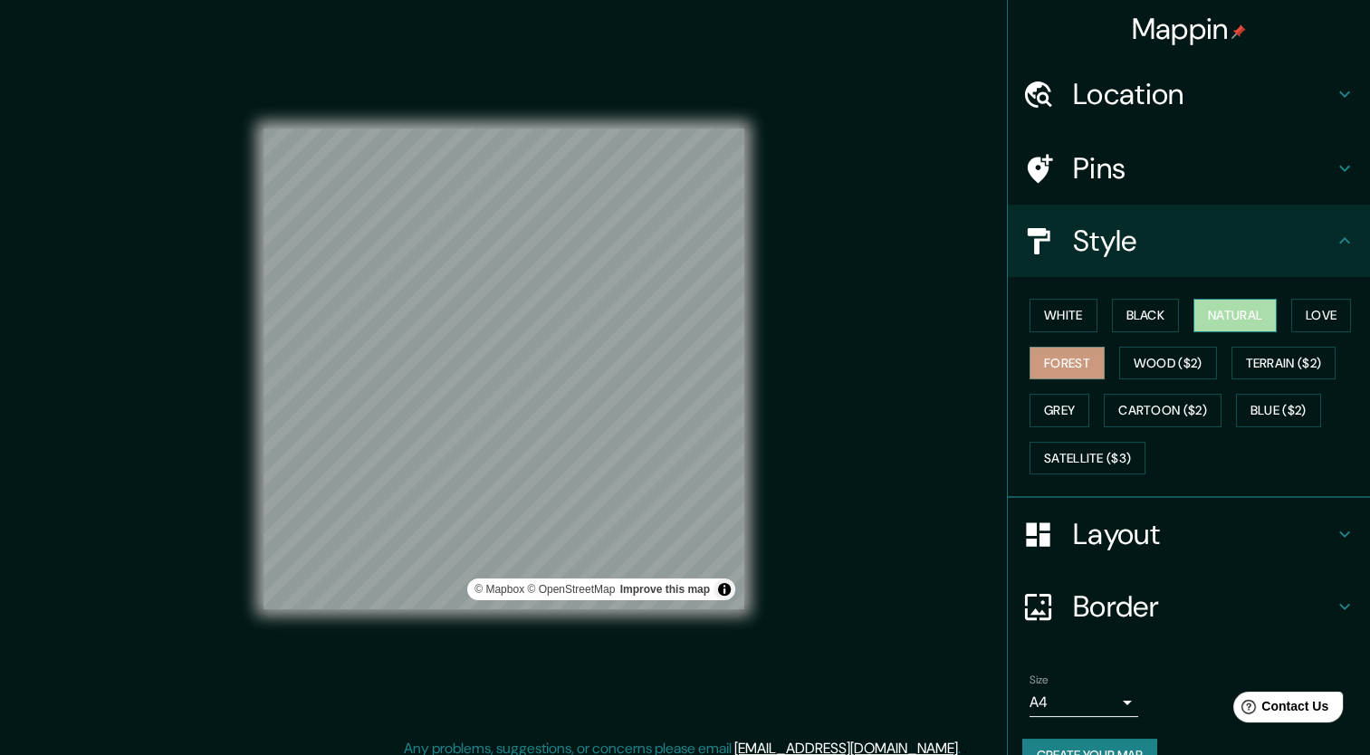
click at [1229, 328] on button "Natural" at bounding box center [1235, 316] width 83 height 34
click at [1291, 319] on button "Love" at bounding box center [1321, 316] width 60 height 34
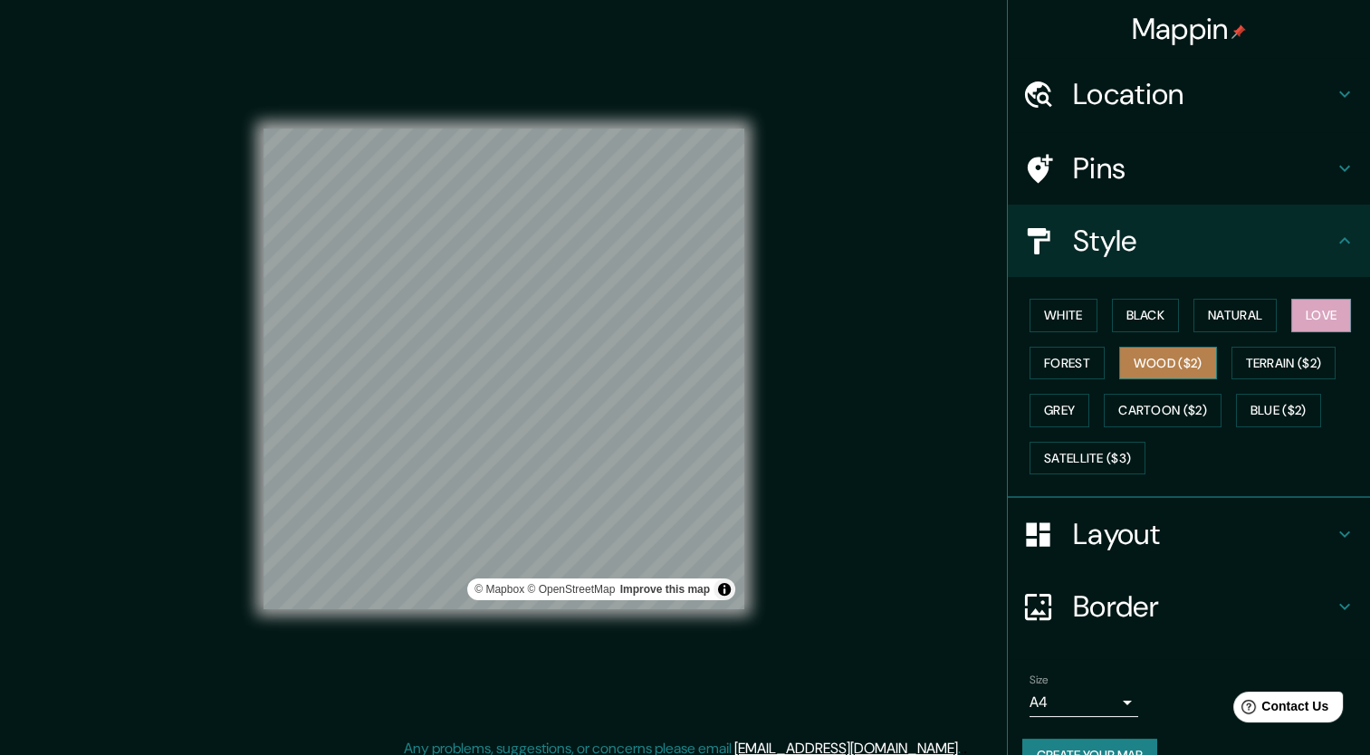
click at [1136, 361] on button "Wood ($2)" at bounding box center [1168, 364] width 98 height 34
click at [1238, 371] on button "Terrain ($2)" at bounding box center [1284, 364] width 105 height 34
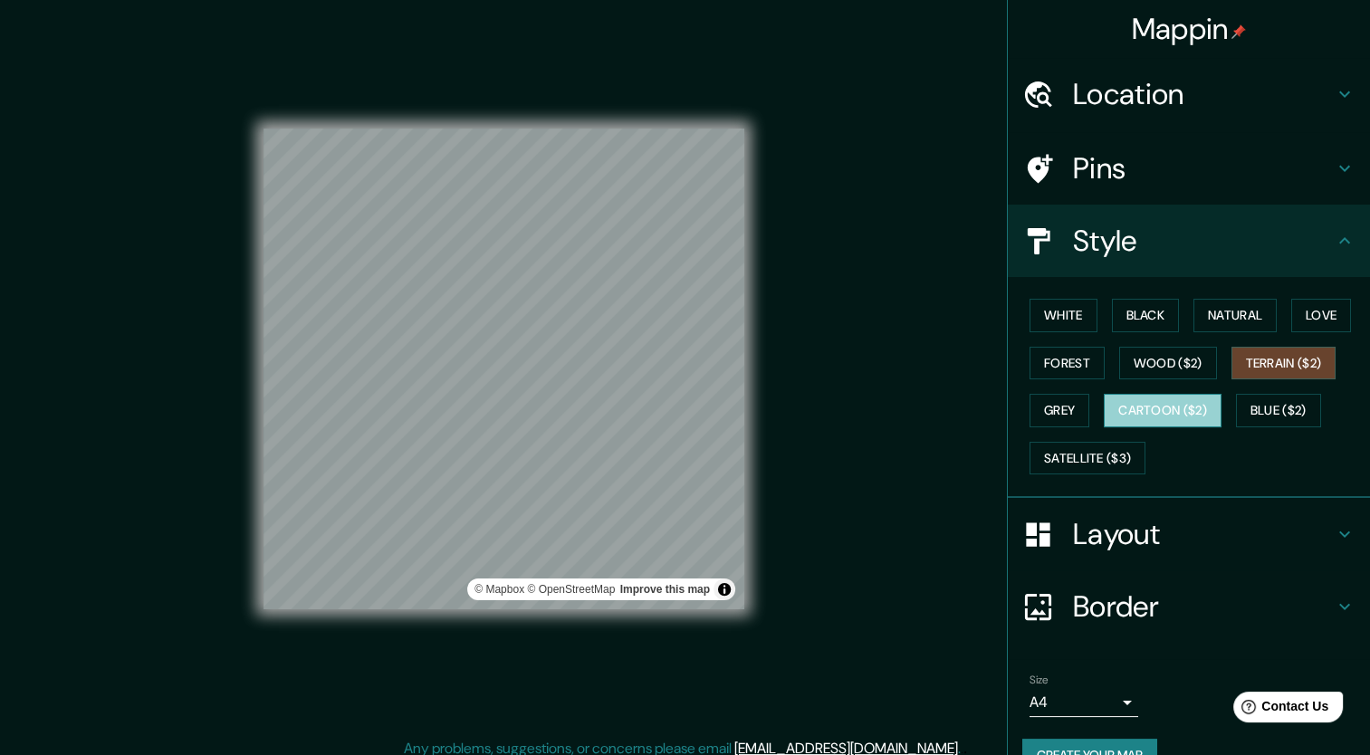
click at [1174, 398] on button "Cartoon ($2)" at bounding box center [1163, 411] width 118 height 34
